Goal: Information Seeking & Learning: Find contact information

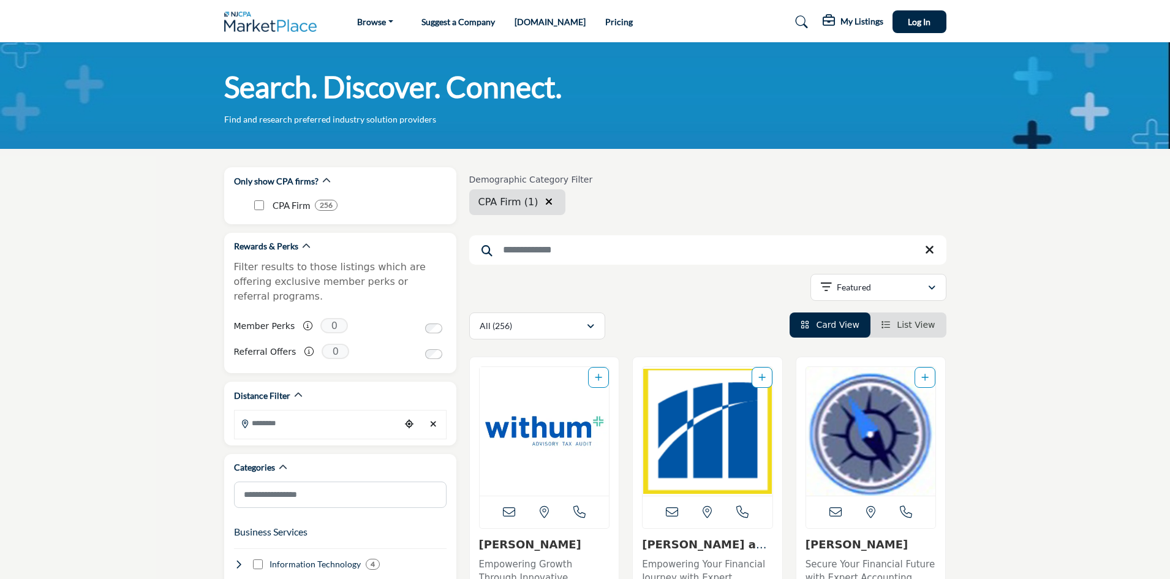
click at [582, 255] on input "Search Keyword" at bounding box center [707, 249] width 477 height 29
click at [886, 294] on div "Featured" at bounding box center [874, 287] width 107 height 15
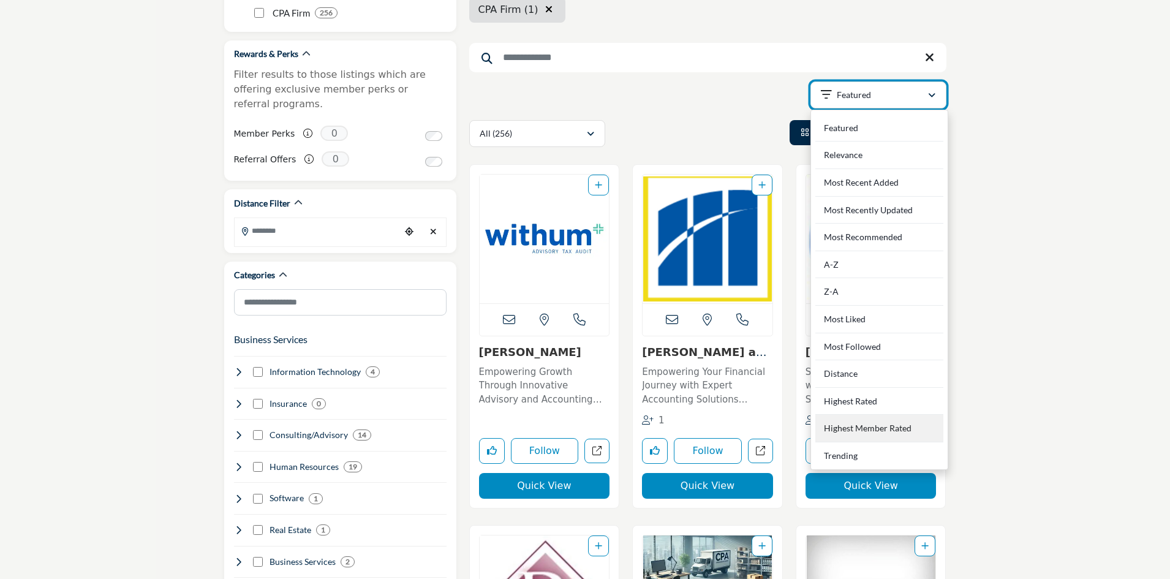
scroll to position [245, 0]
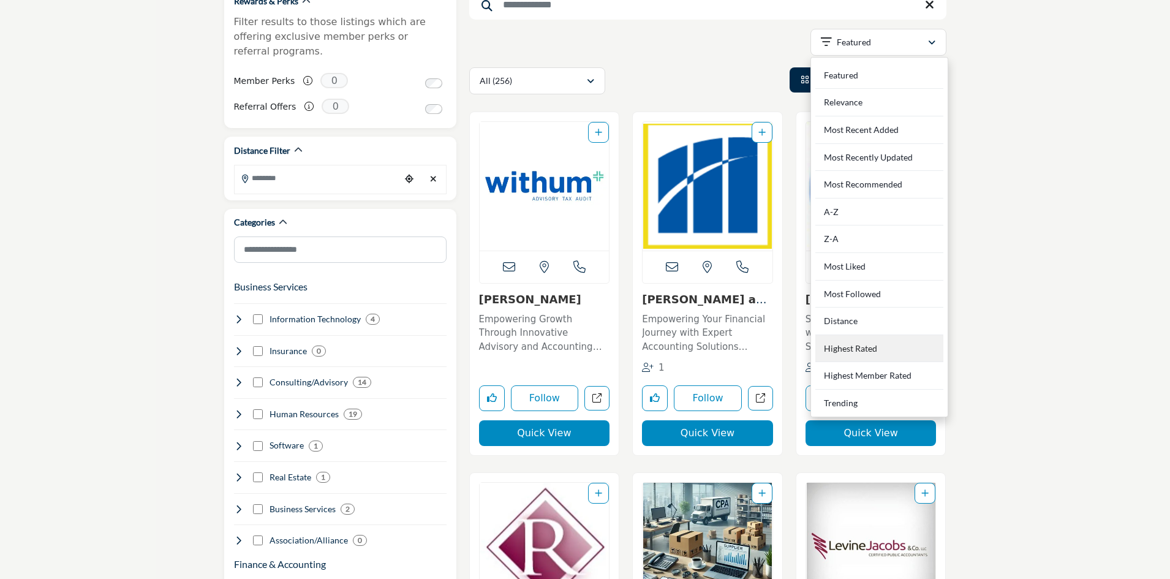
click at [871, 343] on Rated "Highest Rated" at bounding box center [879, 349] width 128 height 28
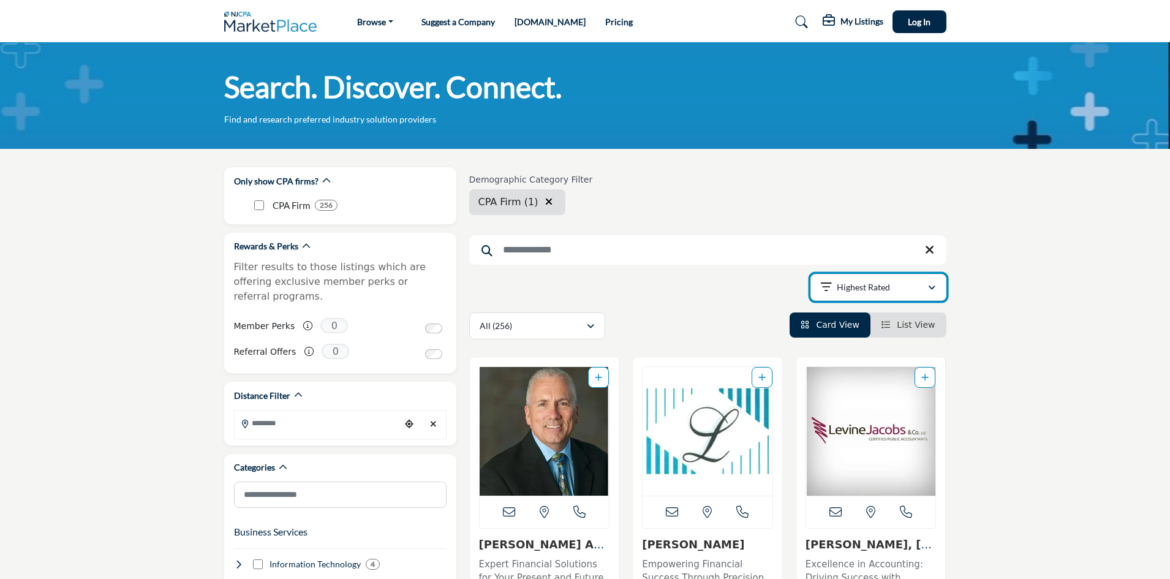
click at [900, 284] on div "Highest Rated" at bounding box center [874, 287] width 107 height 15
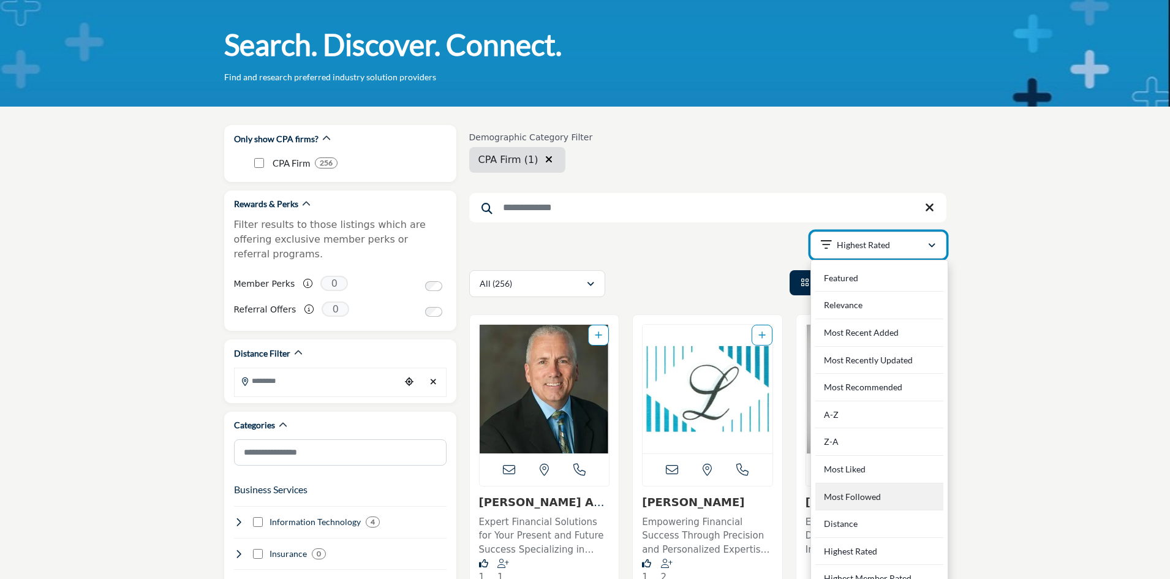
scroll to position [184, 0]
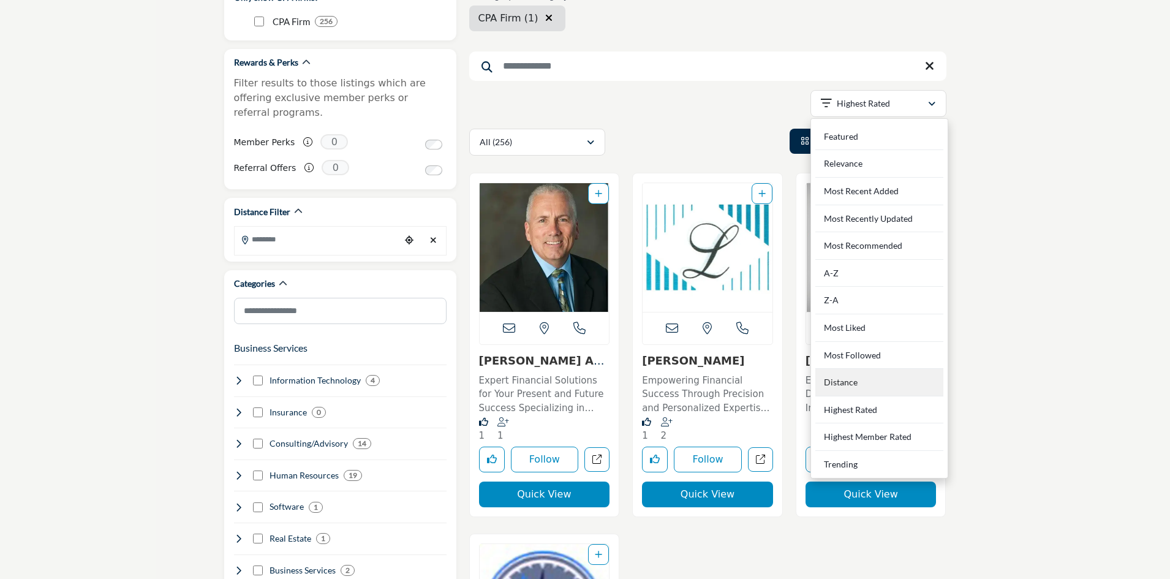
click at [849, 388] on div "Distance" at bounding box center [879, 383] width 128 height 28
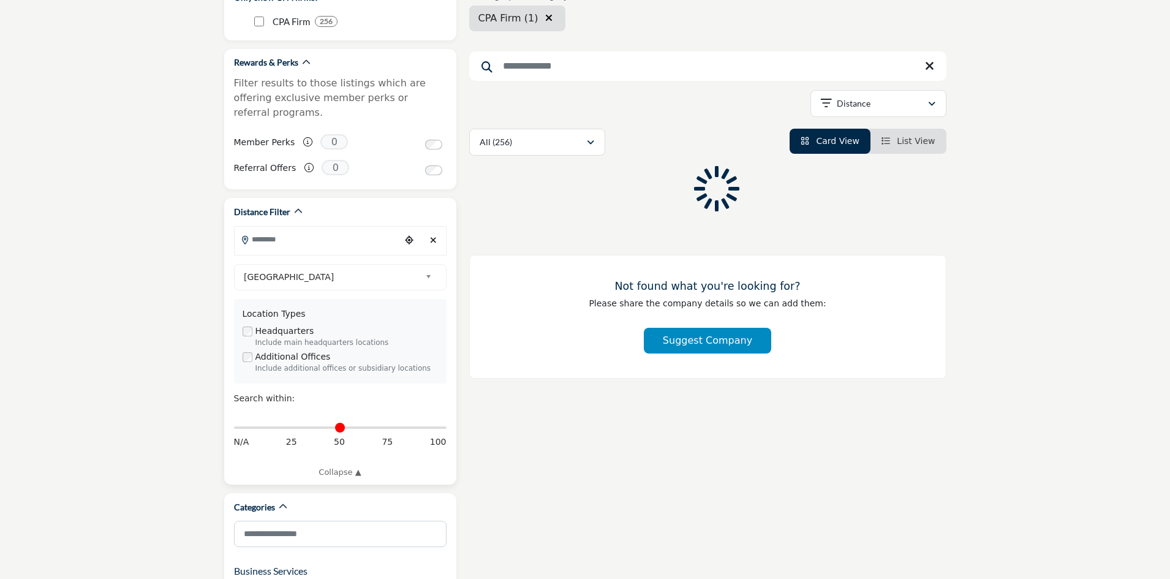
click at [352, 231] on input "Search Location" at bounding box center [317, 239] width 165 height 24
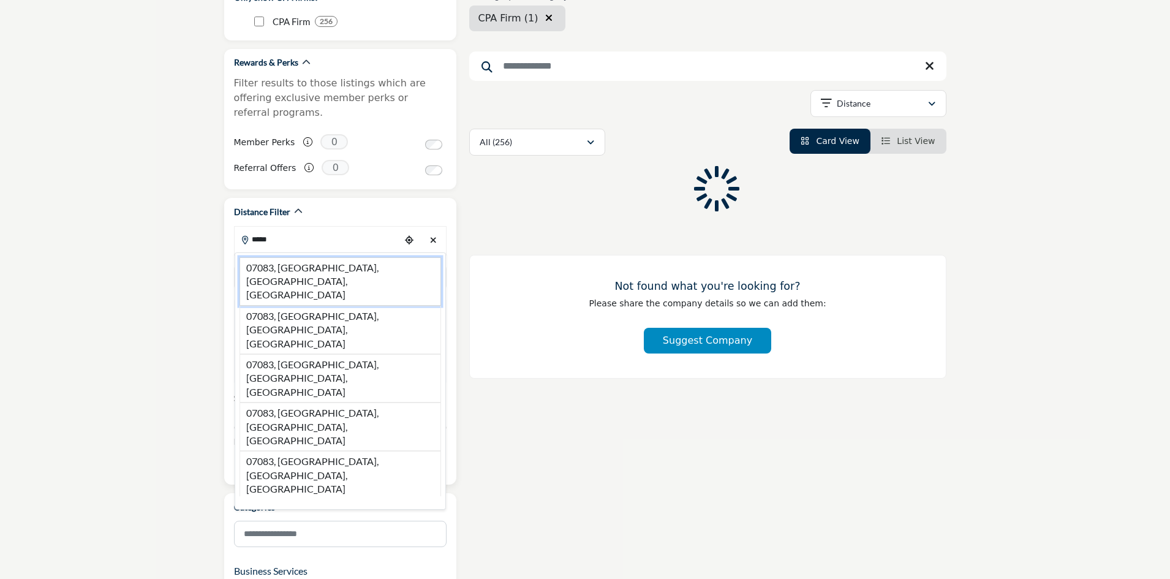
click at [337, 257] on li "07083, Union, NJ, USA" at bounding box center [339, 281] width 201 height 48
type input "**********"
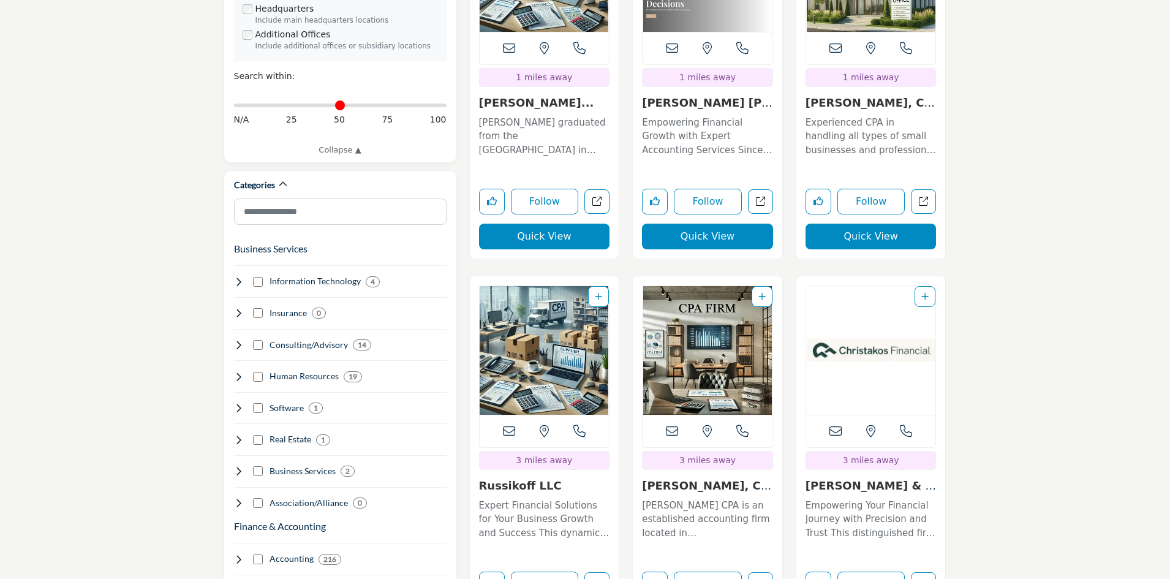
scroll to position [429, 0]
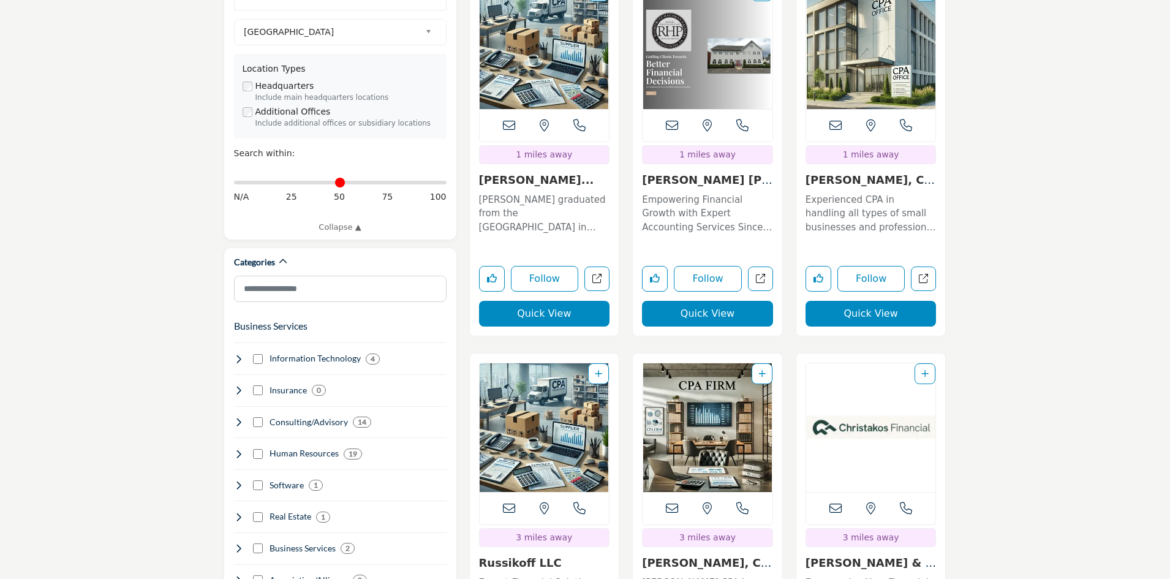
click at [730, 78] on img "Open Listing in new tab" at bounding box center [707, 44] width 130 height 129
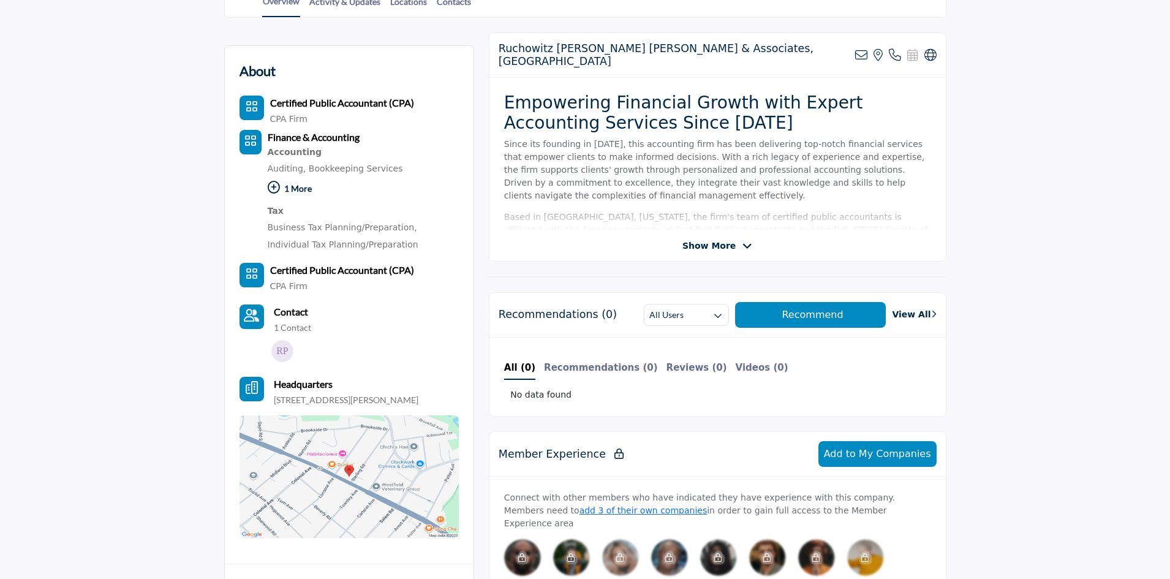
scroll to position [306, 0]
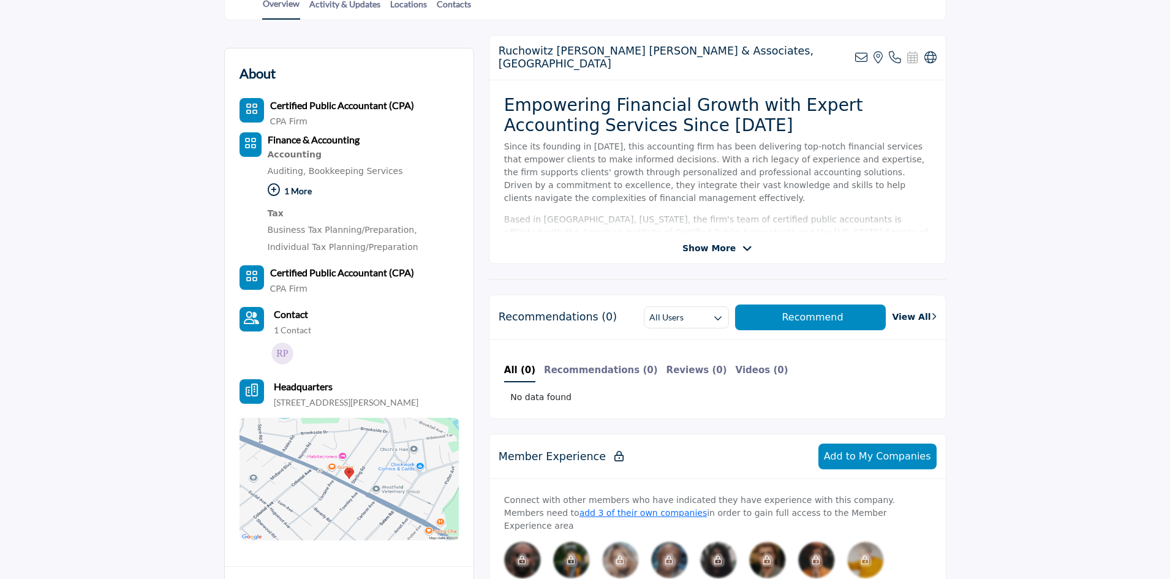
click at [290, 351] on img at bounding box center [282, 353] width 22 height 22
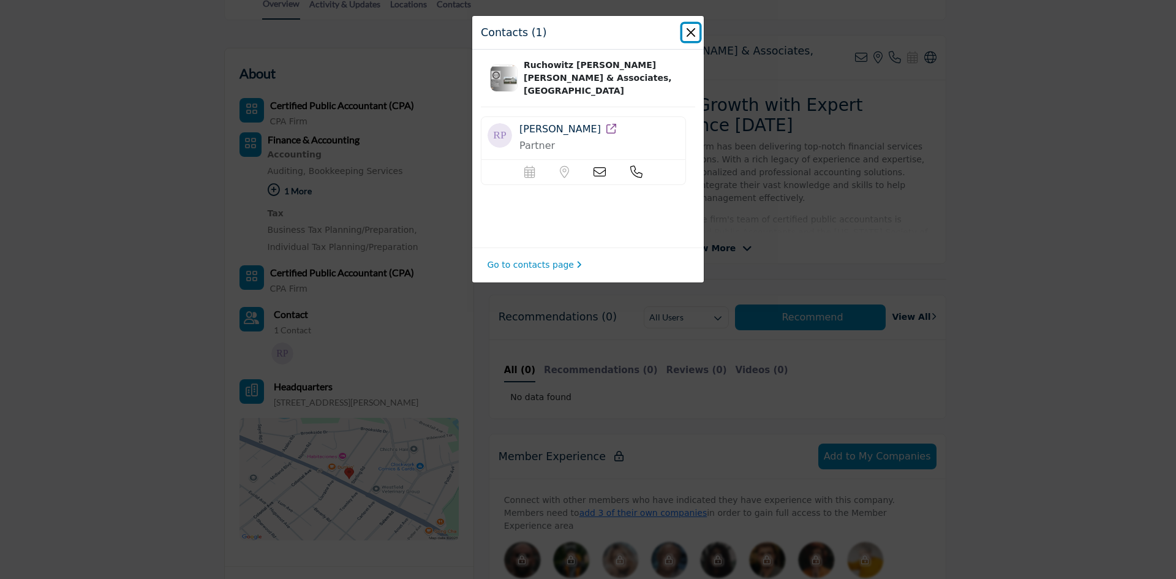
click at [685, 32] on button "Close" at bounding box center [690, 32] width 17 height 17
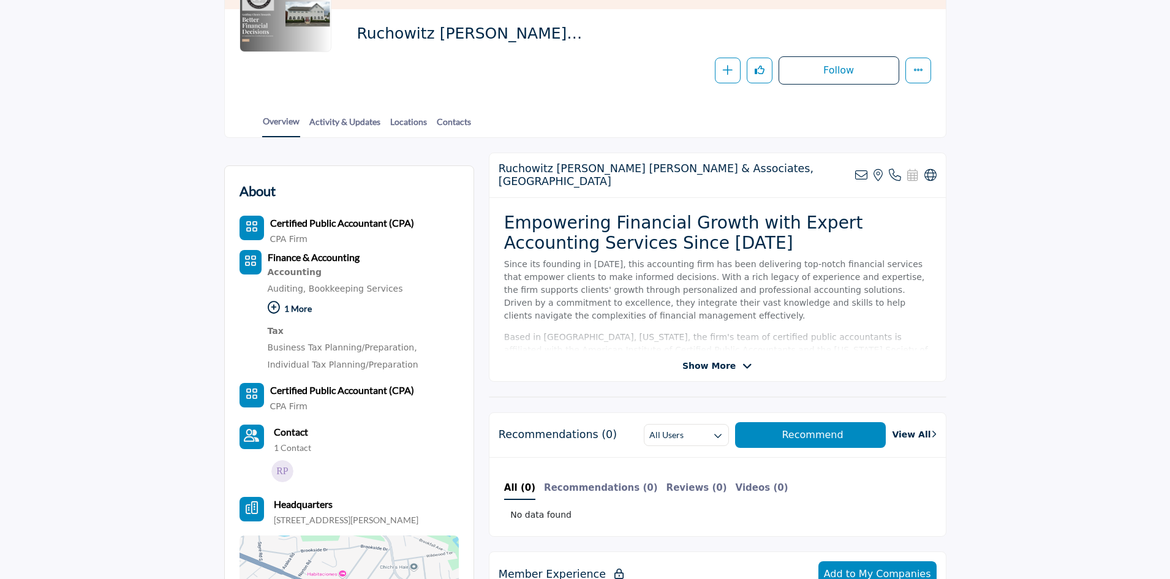
scroll to position [184, 0]
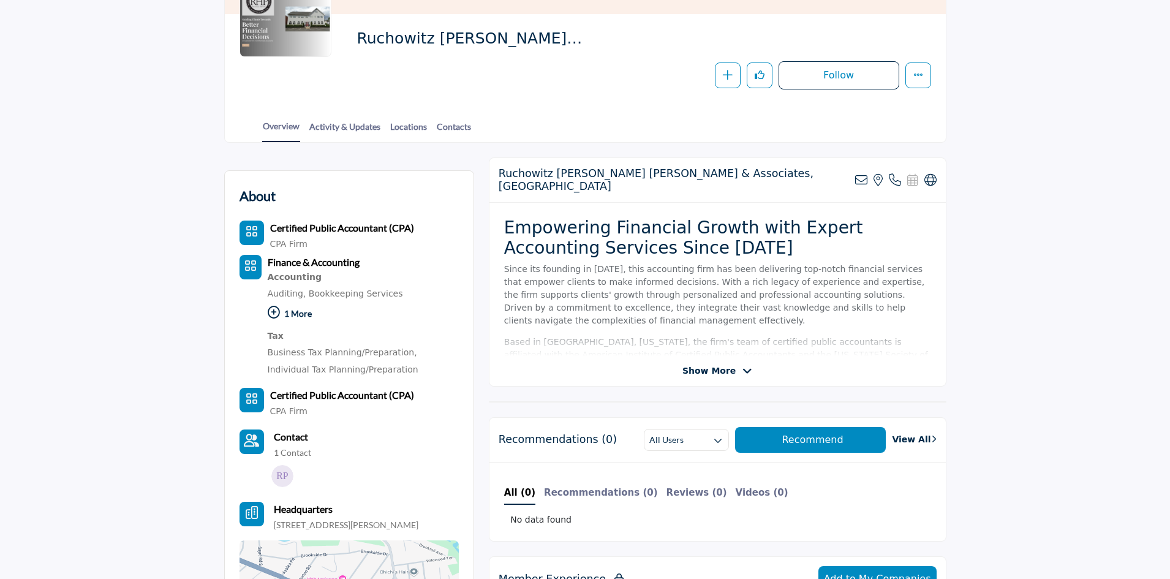
click at [277, 314] on icon at bounding box center [274, 312] width 12 height 12
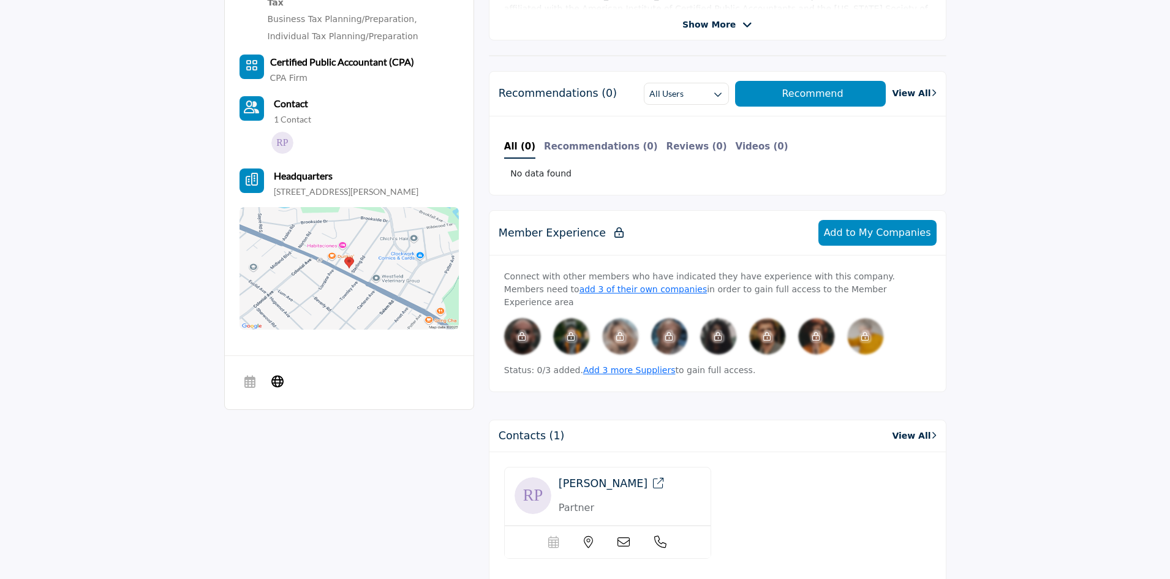
scroll to position [551, 0]
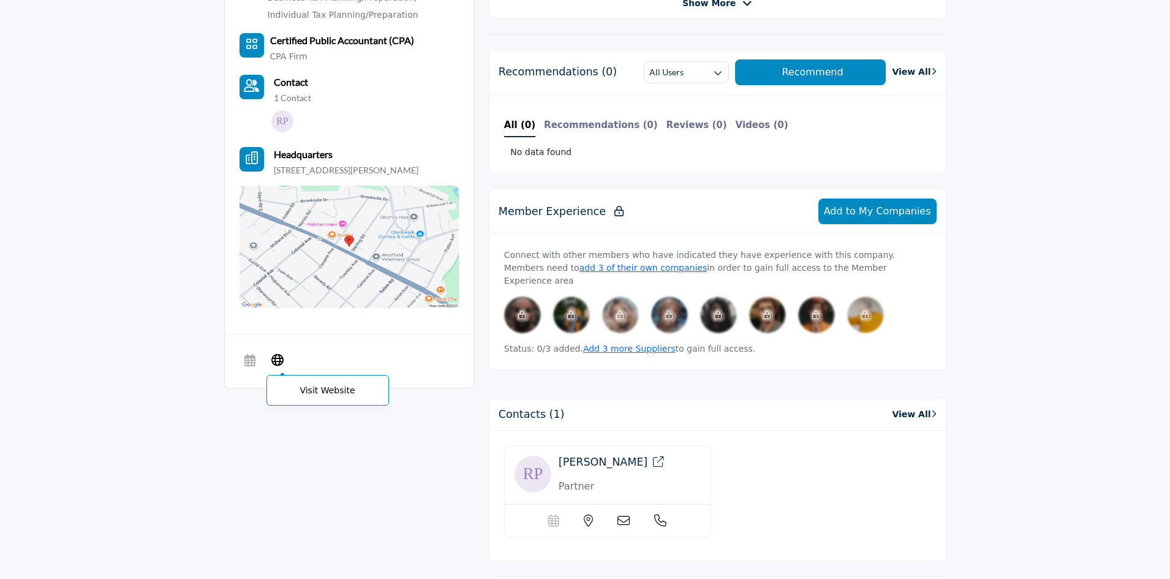
click at [273, 362] on icon at bounding box center [277, 359] width 12 height 15
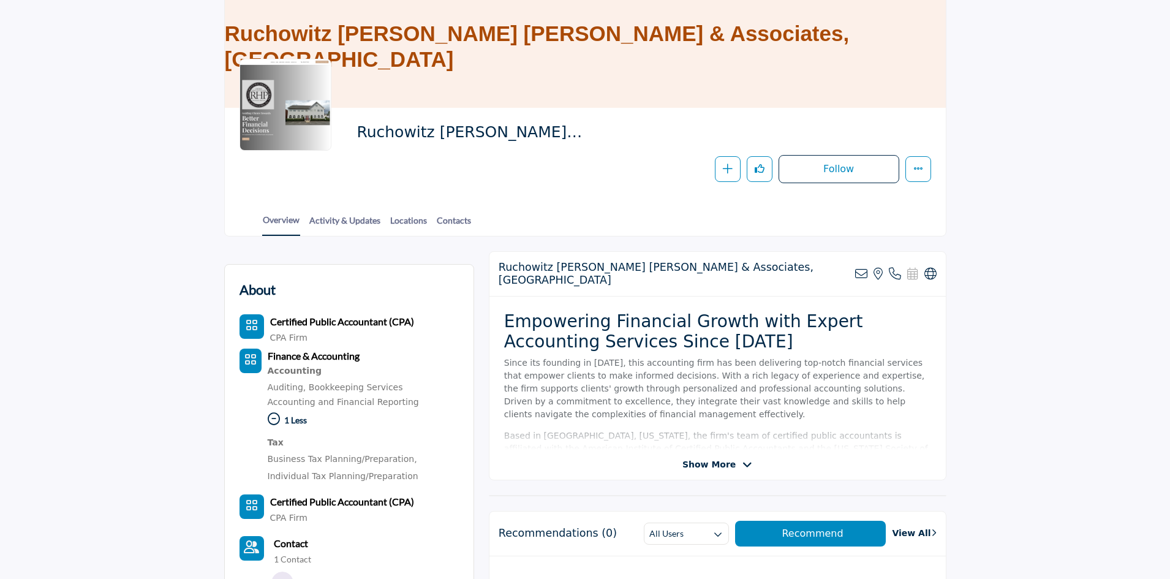
scroll to position [0, 0]
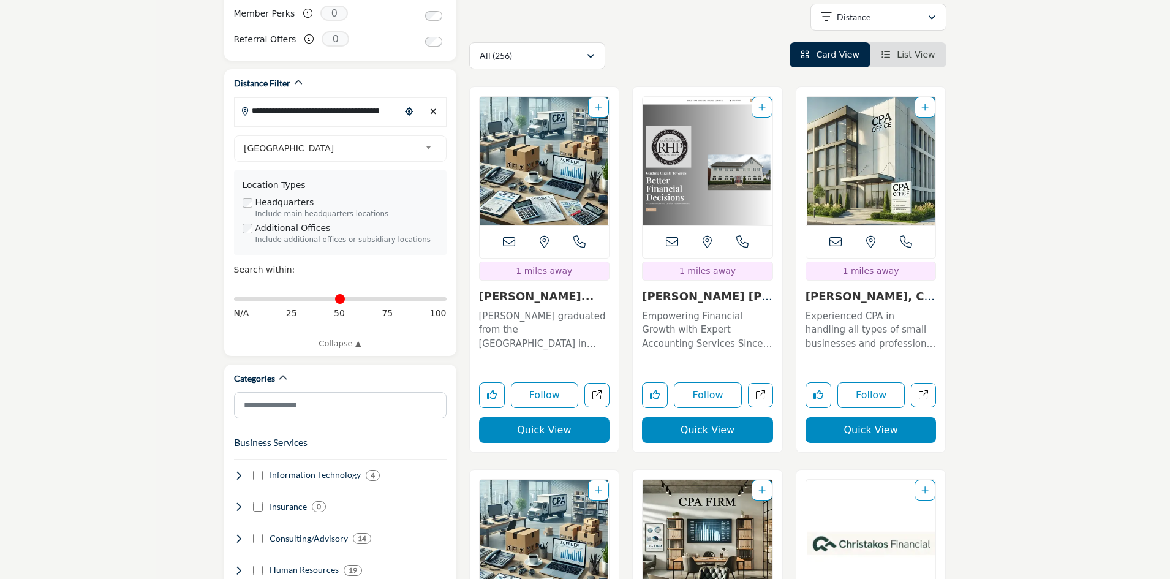
scroll to position [306, 0]
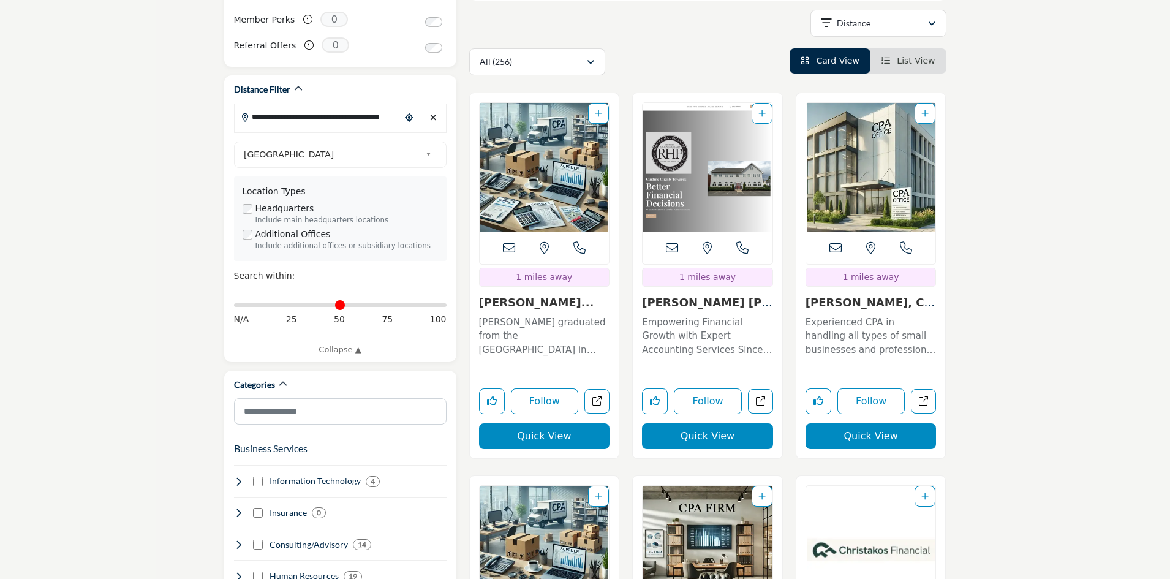
click at [874, 313] on link "Experienced CPA in handling all types of small businesses and professional serv…" at bounding box center [870, 334] width 131 height 45
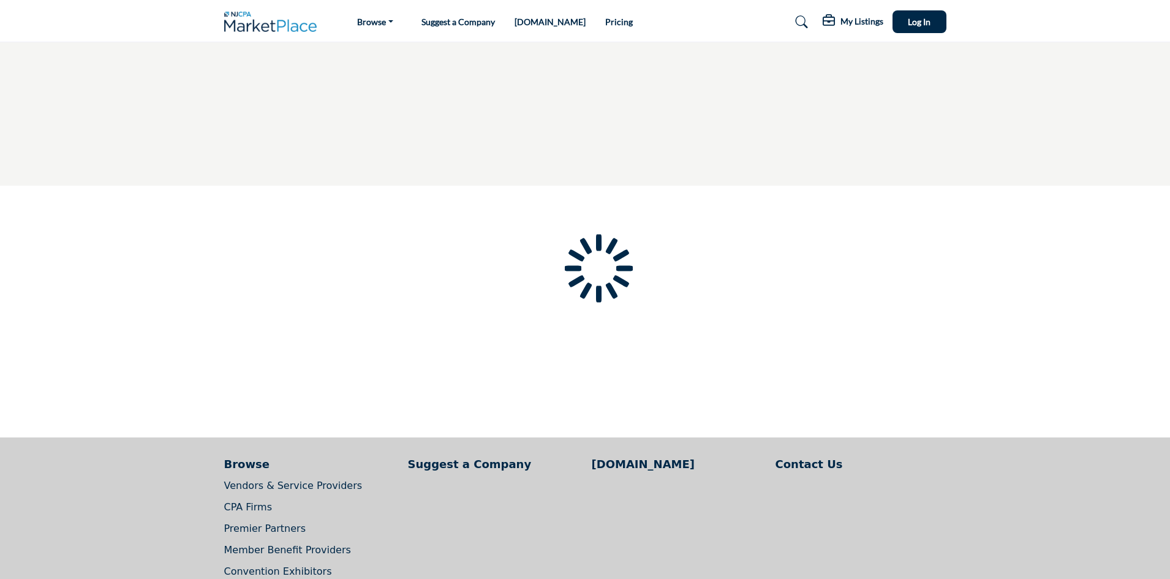
type input "**********"
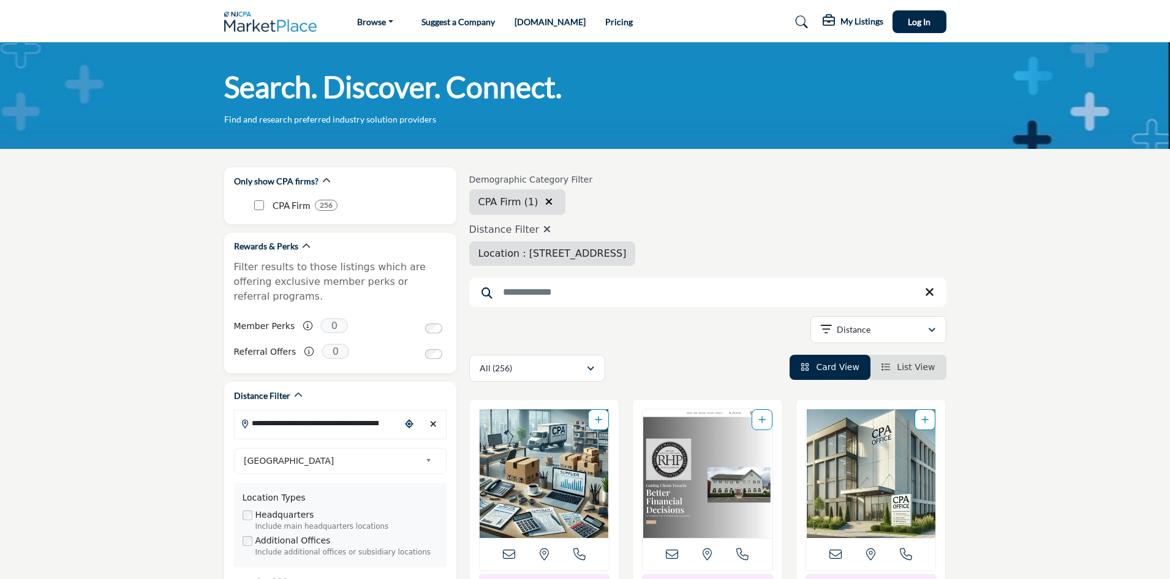
scroll to position [245, 0]
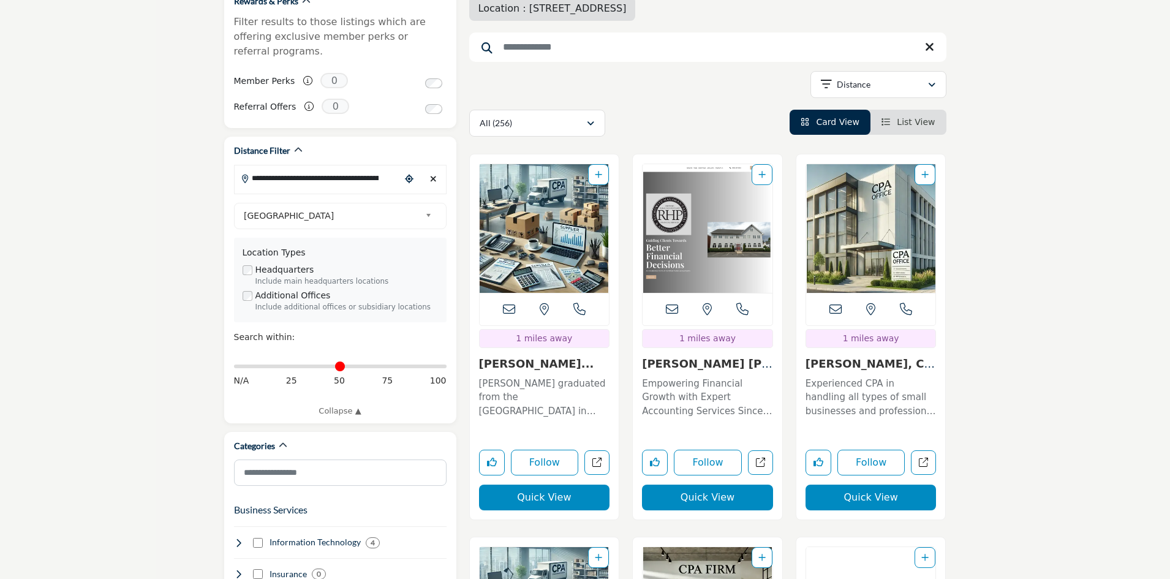
click at [542, 368] on link "Anthony G. D'Alessio..." at bounding box center [536, 363] width 115 height 13
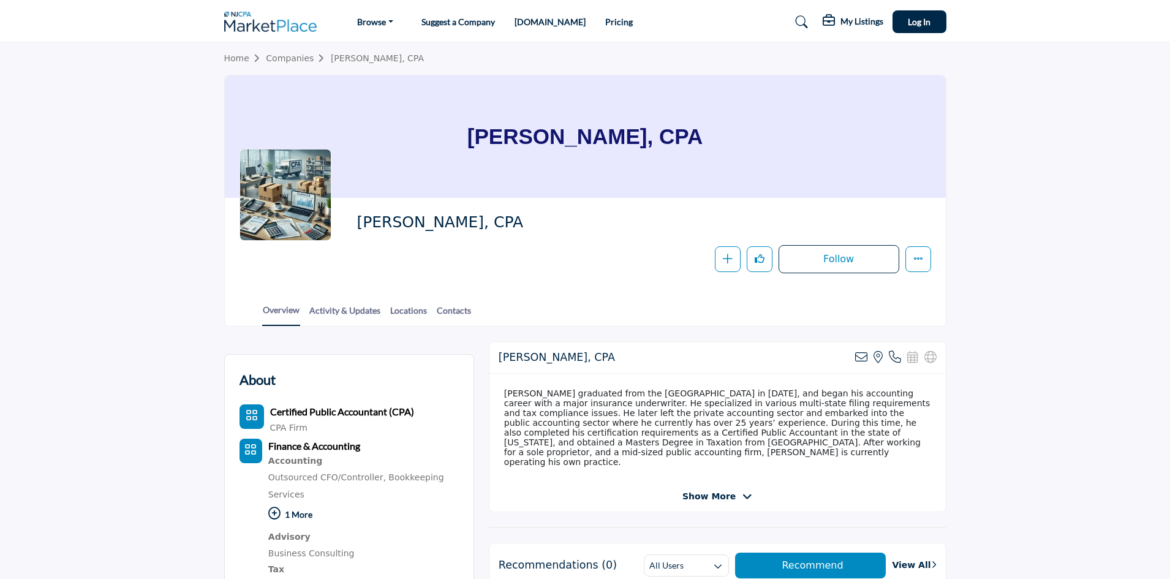
scroll to position [245, 0]
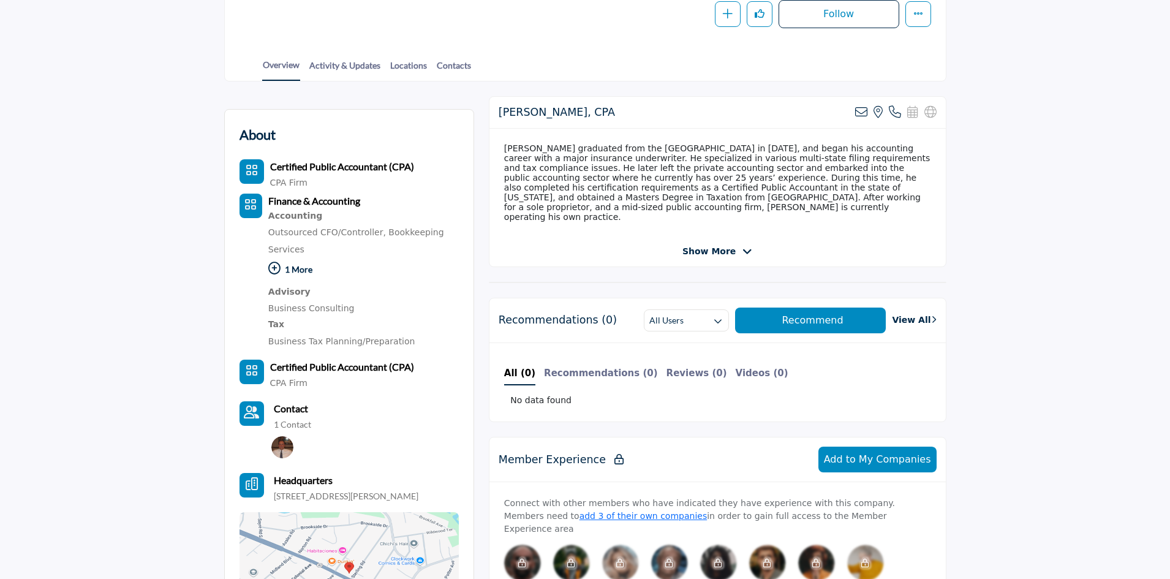
click at [729, 258] on span "Show More" at bounding box center [708, 251] width 53 height 13
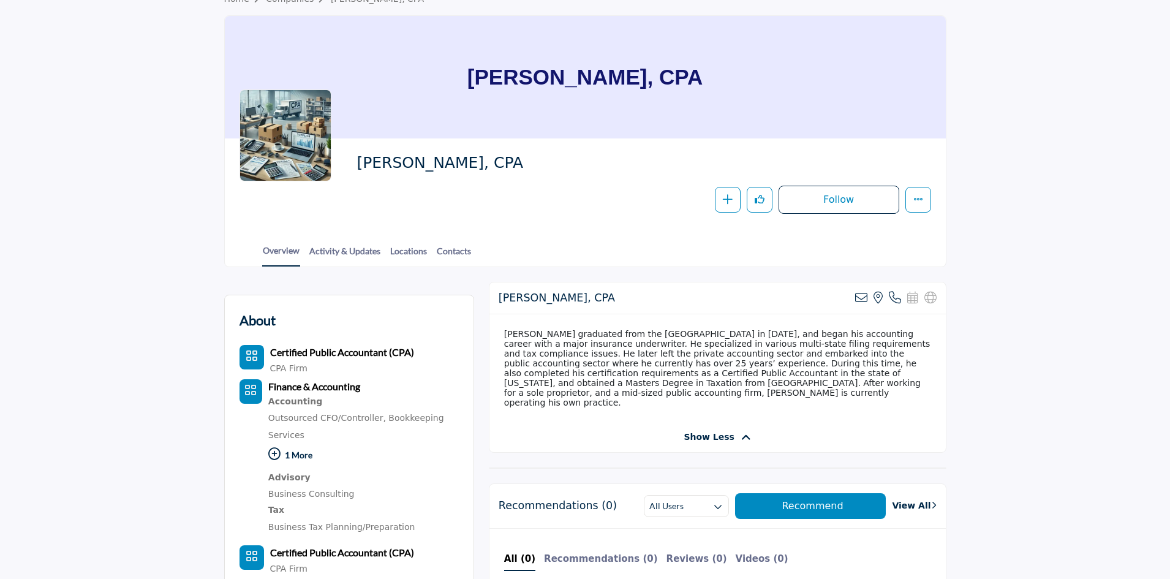
scroll to position [0, 0]
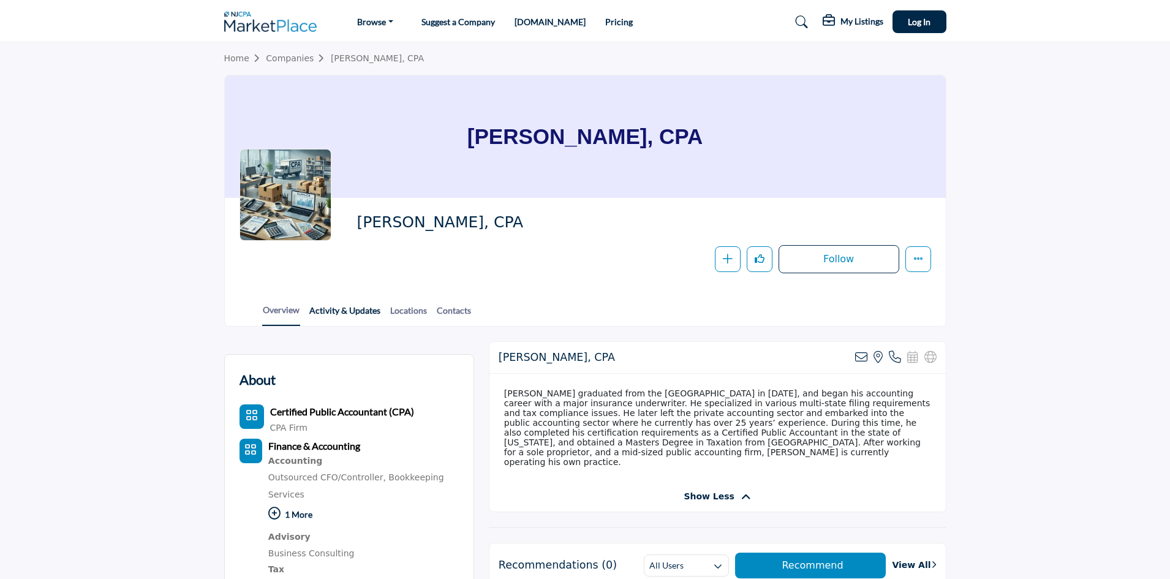
click at [326, 309] on link "Activity & Updates" at bounding box center [345, 314] width 72 height 21
